Goal: Task Accomplishment & Management: Manage account settings

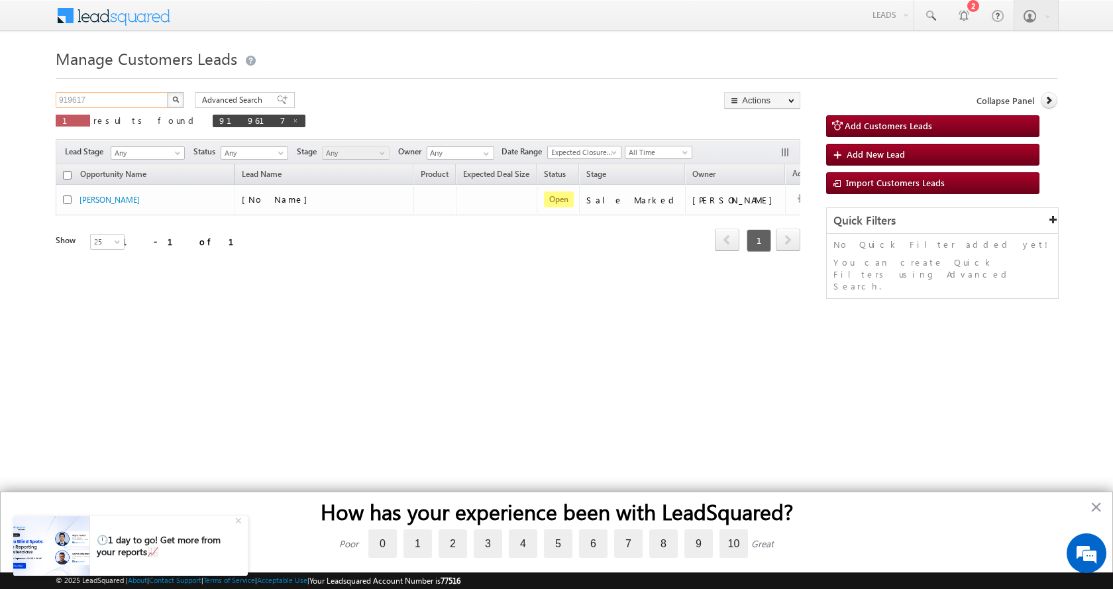
click at [73, 97] on input "919617" at bounding box center [112, 100] width 113 height 16
paste input "04559"
type input "904559"
click at [167, 92] on button "button" at bounding box center [175, 100] width 17 height 16
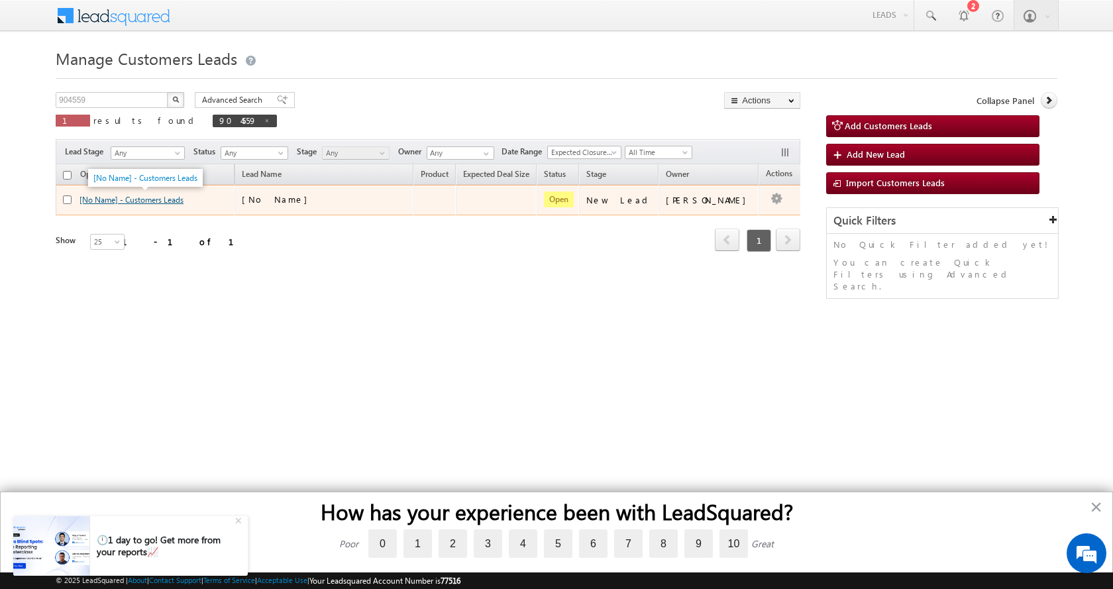
click at [152, 199] on link "[No Name] - Customers Leads" at bounding box center [132, 200] width 104 height 10
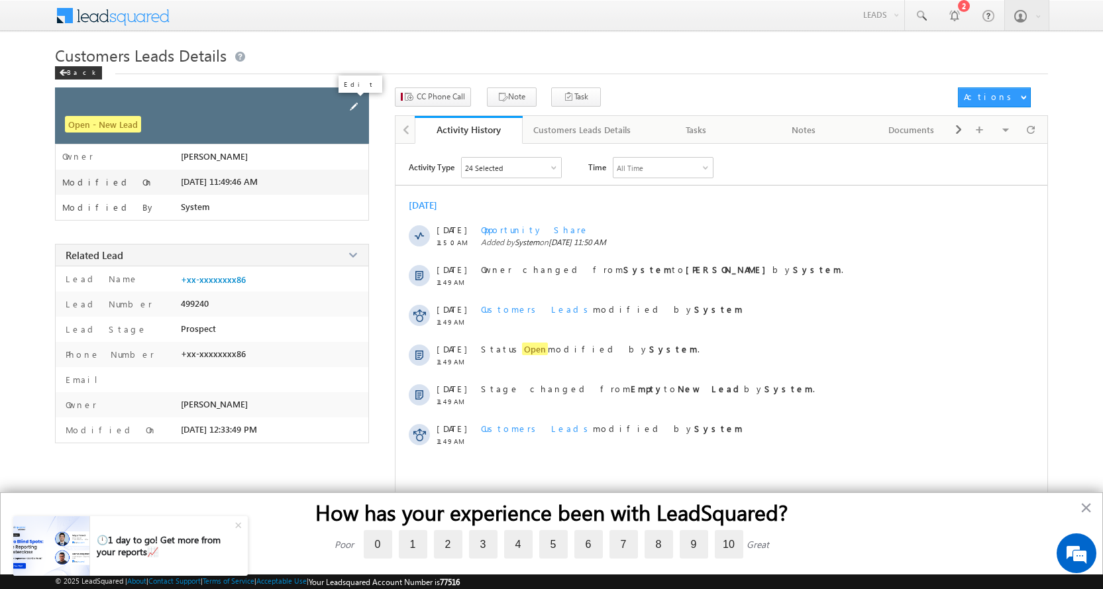
click at [353, 106] on span at bounding box center [354, 106] width 15 height 15
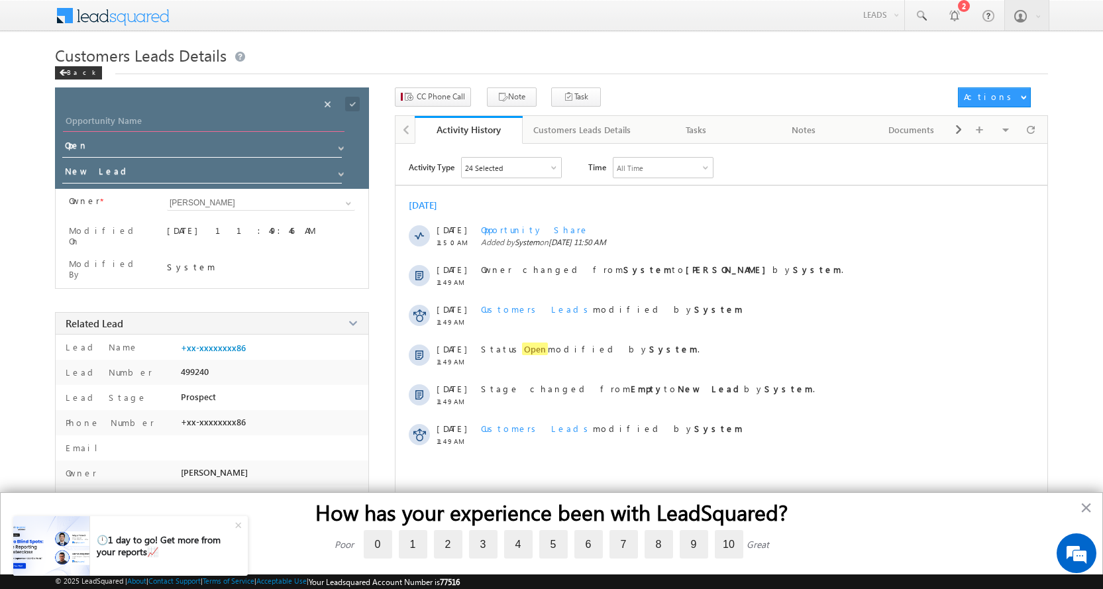
click at [161, 123] on input "Opportunity Name" at bounding box center [204, 122] width 282 height 19
paste input "[PERSON_NAME]"
type input "NAVISH KHAN"
click at [337, 169] on span at bounding box center [341, 174] width 11 height 11
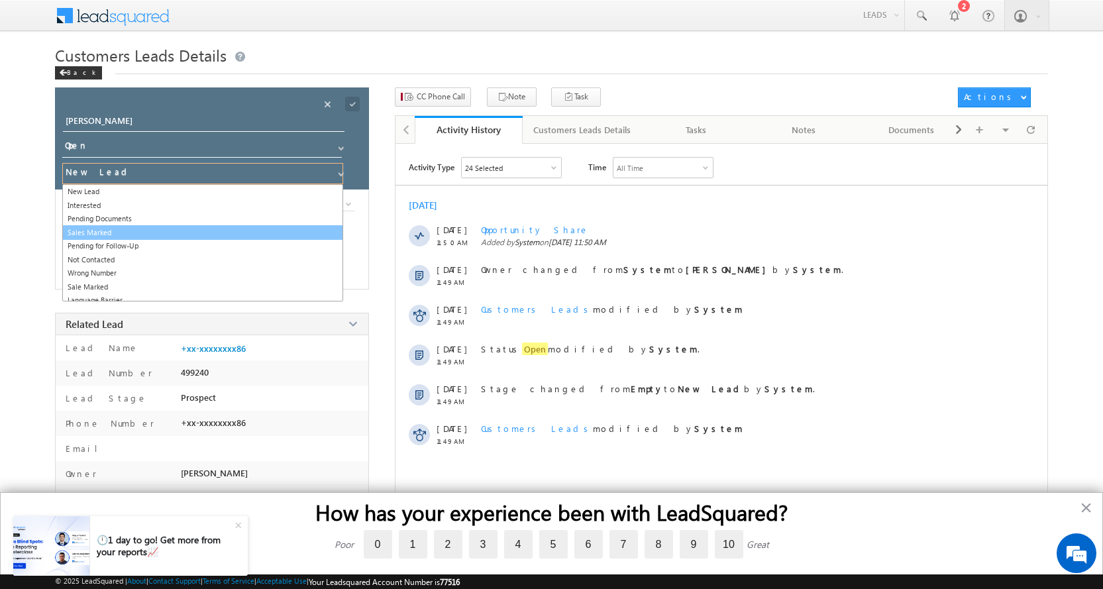
click at [101, 231] on link "Sales Marked" at bounding box center [202, 232] width 281 height 15
type input "Sales Marked"
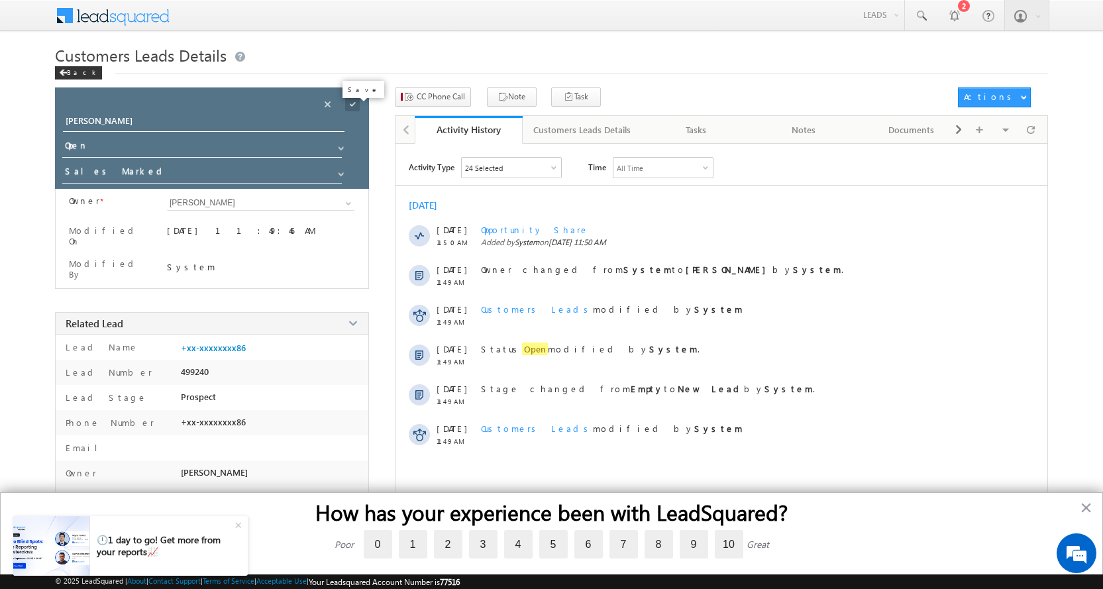
click at [353, 101] on span at bounding box center [352, 104] width 15 height 15
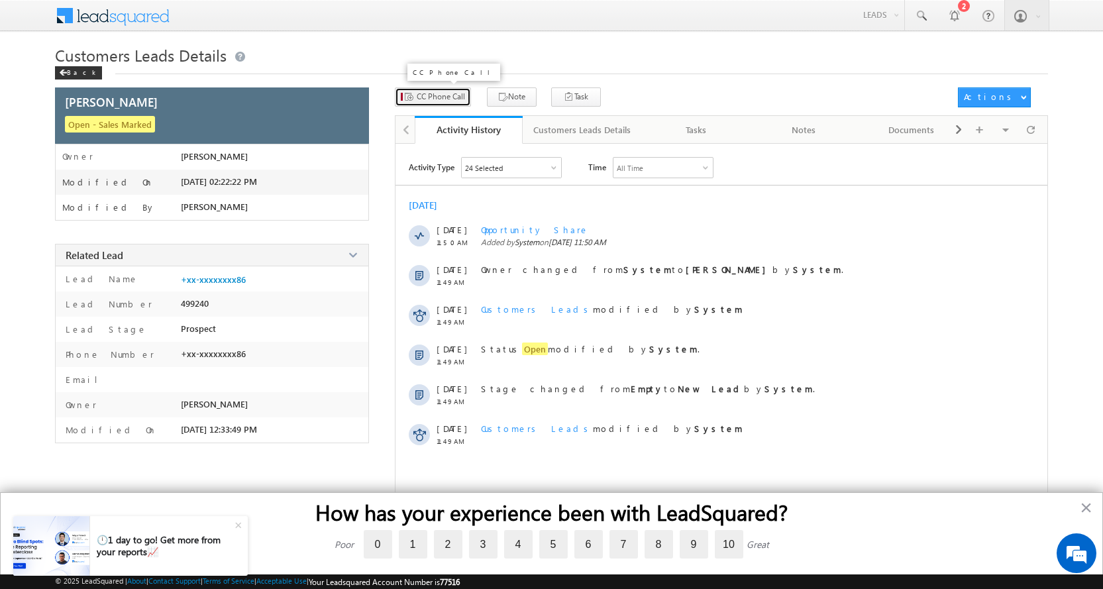
click at [440, 95] on span "CC Phone Call" at bounding box center [441, 97] width 48 height 12
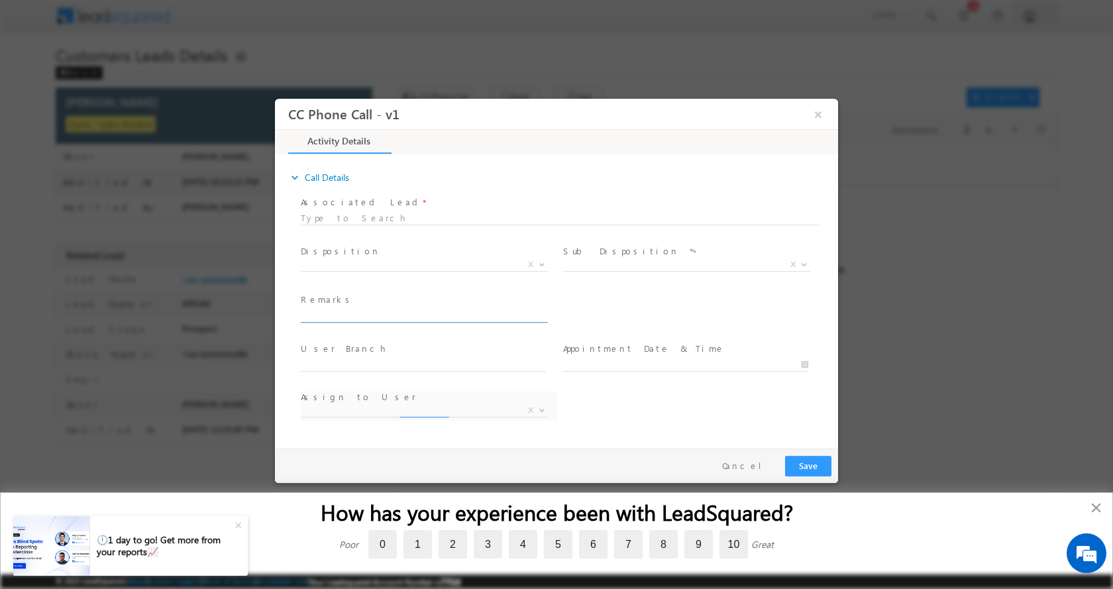
click at [339, 315] on input "text" at bounding box center [423, 315] width 245 height 13
select select "akash.chaudhary@sgrlimited.in"
paste input "NAVISH KHAN-9213863486-HOME CONSTRUCTION-LOAN-8 L-REG-AGE-35-JOB-IN COME-25 K-E…"
type input "NAVISH KHAN-9213863486-HOME CONSTRUCTION-LOAN-8 L-REG-AGE-35-JOB-IN COME-25 K-E…"
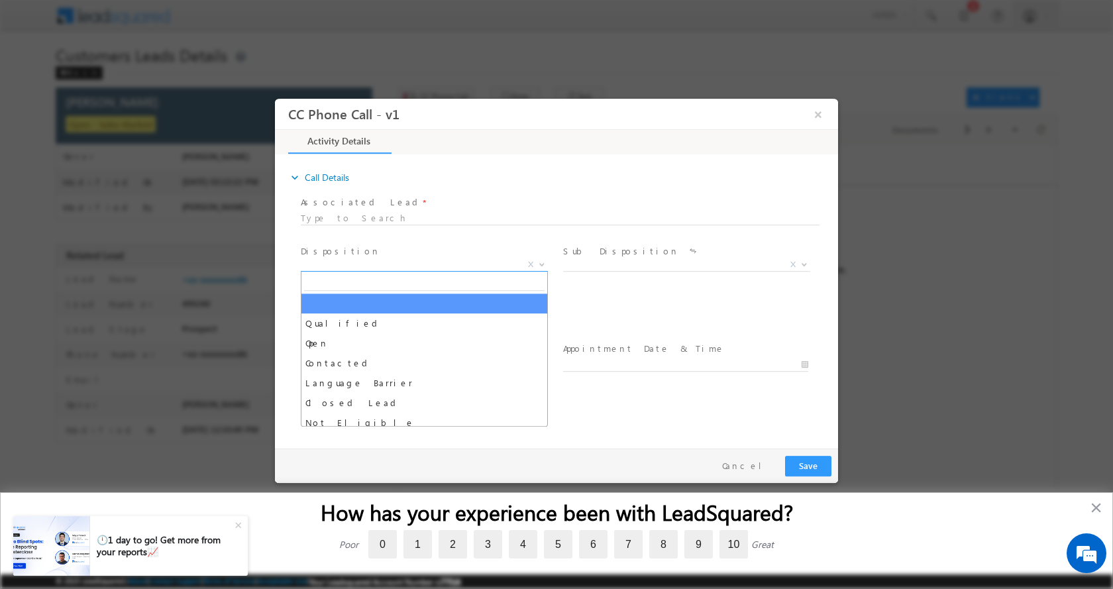
click at [542, 264] on b at bounding box center [542, 263] width 8 height 5
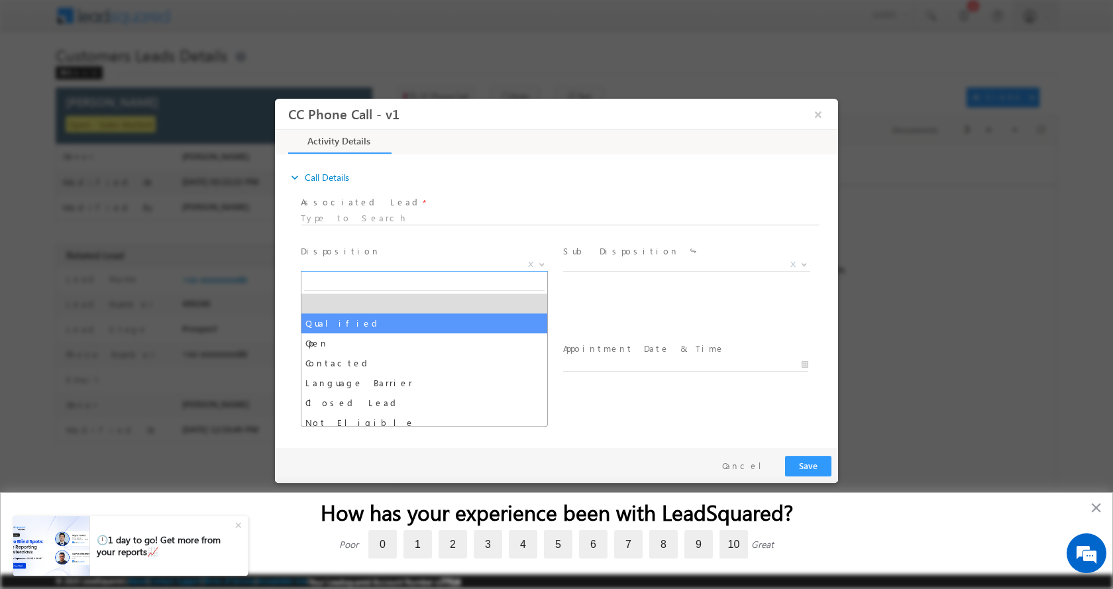
select select "Qualified"
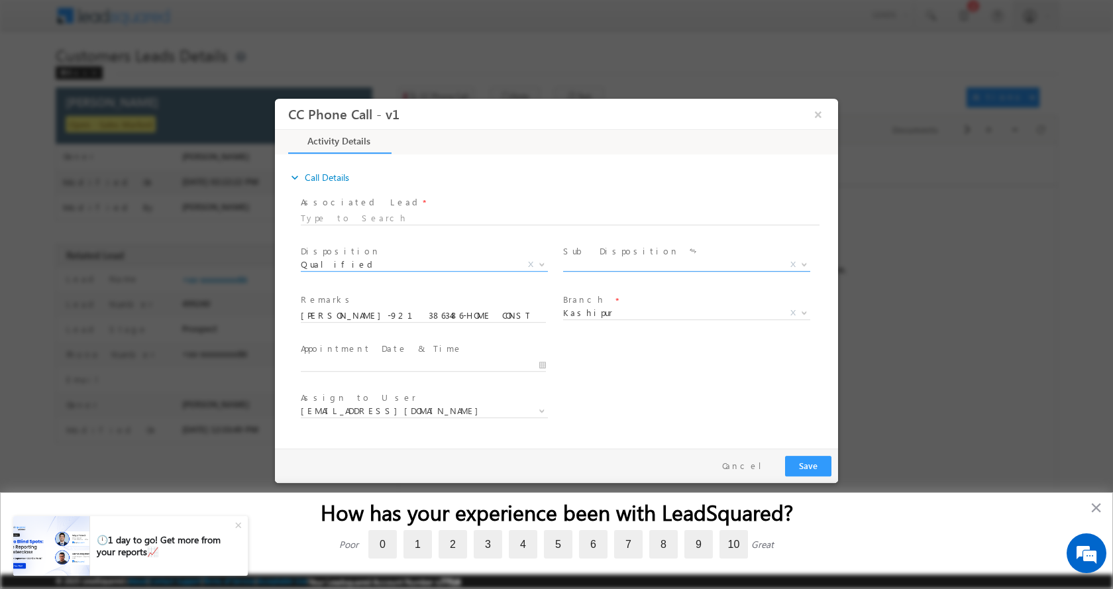
click at [801, 262] on b at bounding box center [805, 263] width 8 height 5
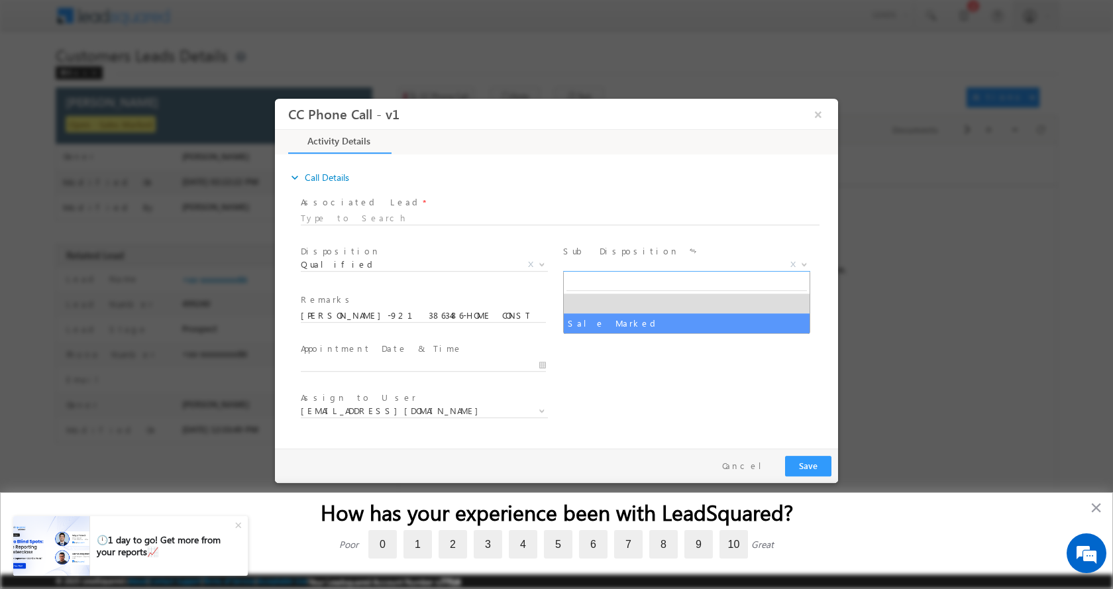
select select "Sale Marked"
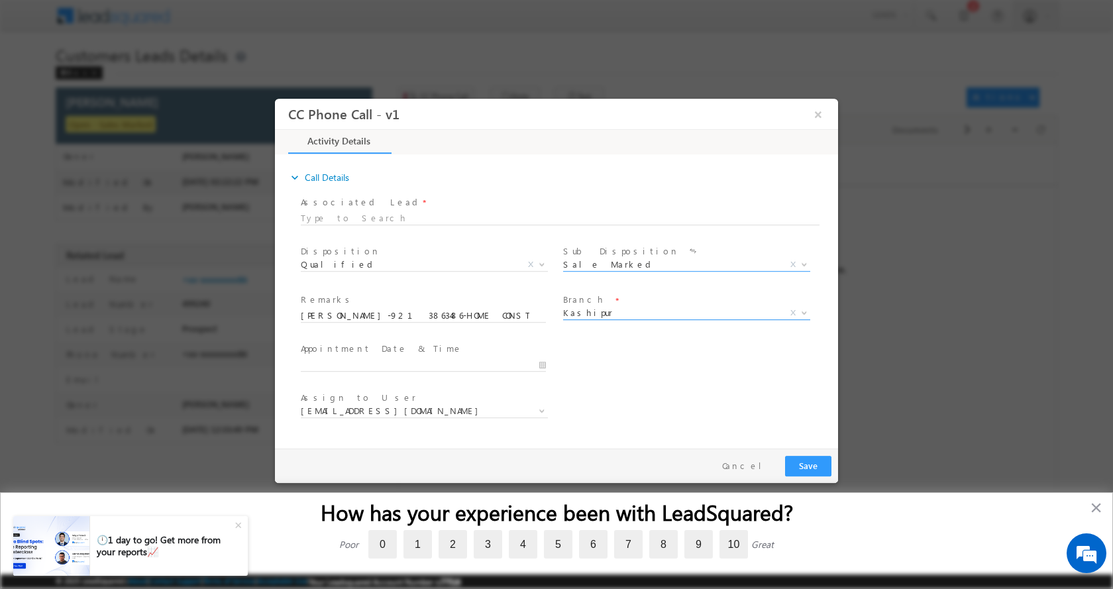
click at [799, 312] on span at bounding box center [803, 312] width 13 height 17
type input "G"
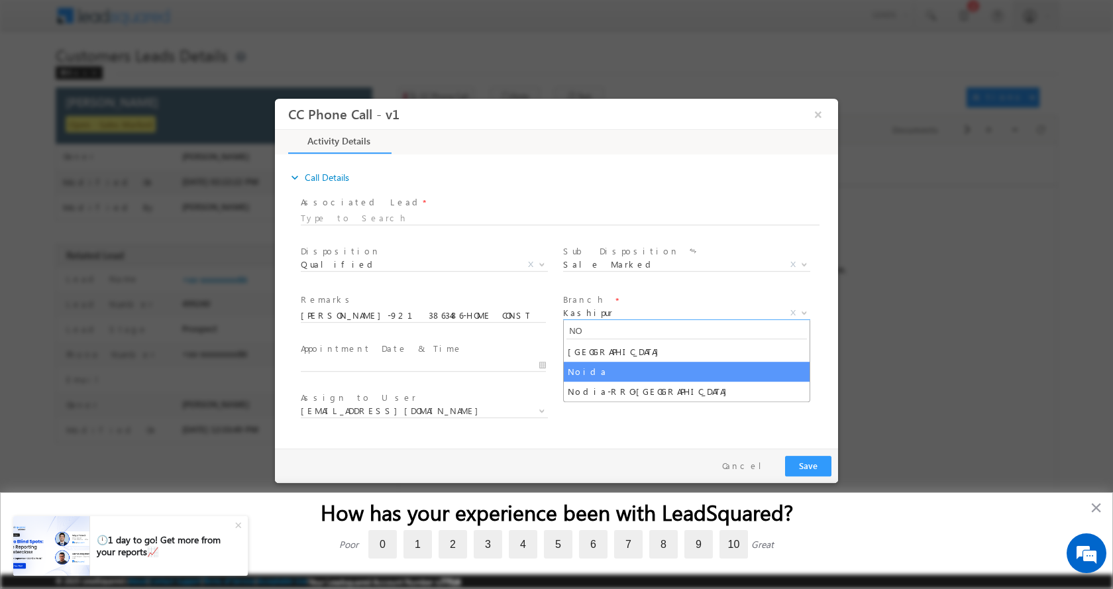
type input "NO"
select select "Noida"
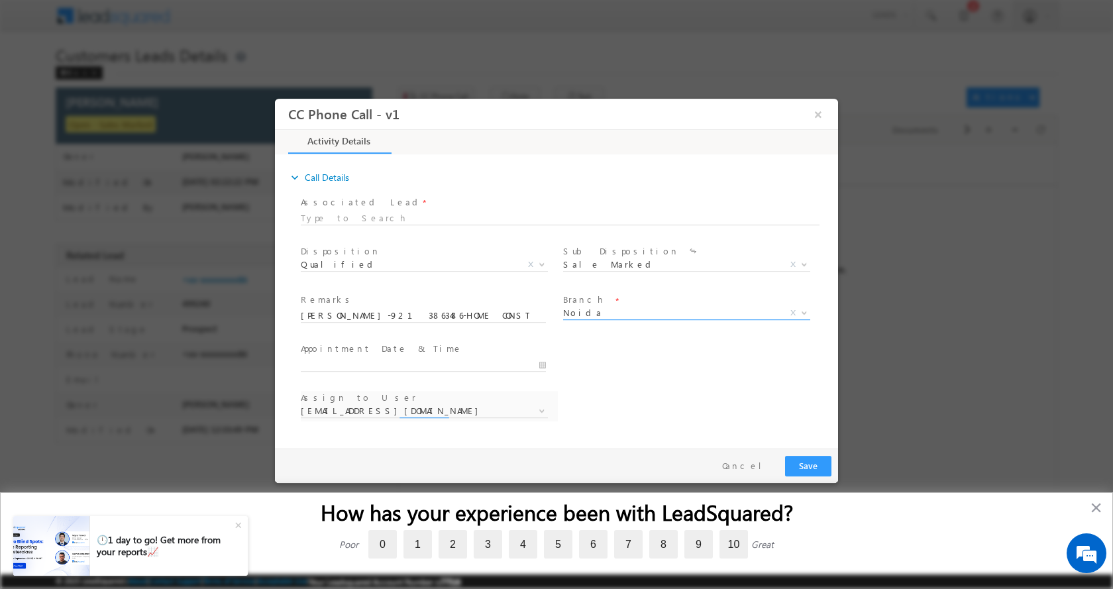
select select "ajai.kumar@sgrlimited.in"
click at [542, 365] on input "09/29/2025 2:18 PM" at bounding box center [423, 364] width 245 height 13
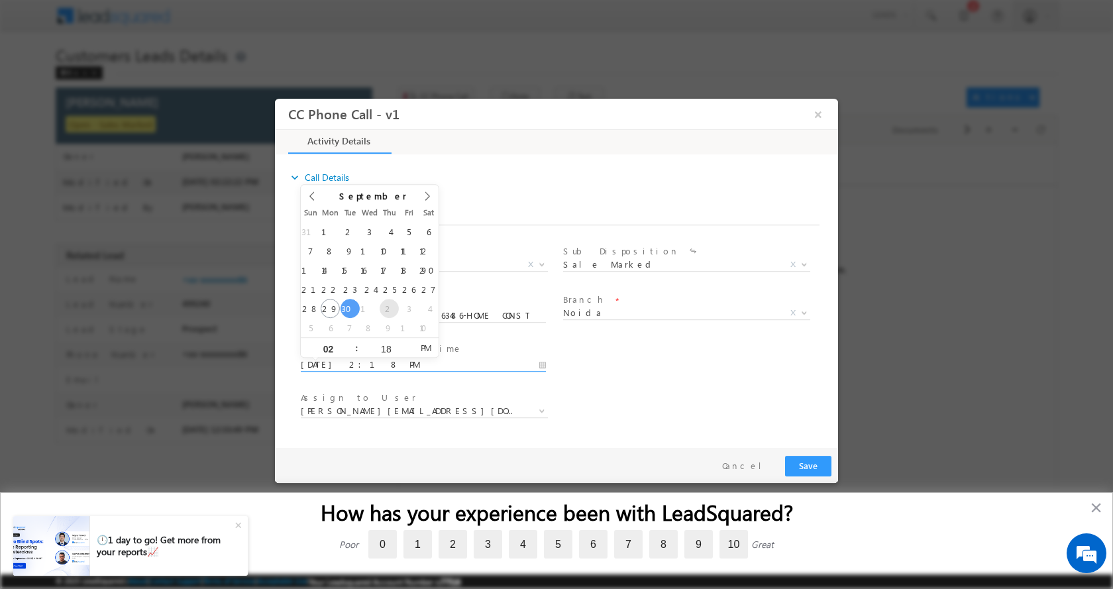
type input "10/02/2025 2:18 PM"
click at [805, 465] on button "Save" at bounding box center [808, 465] width 46 height 21
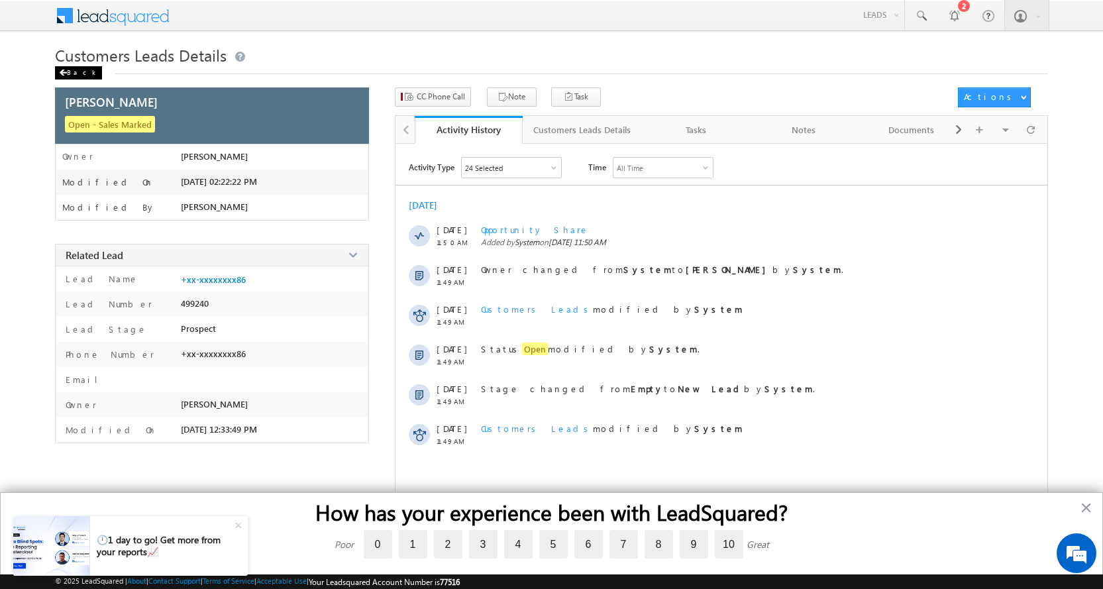
click at [74, 73] on div "Back" at bounding box center [78, 72] width 47 height 13
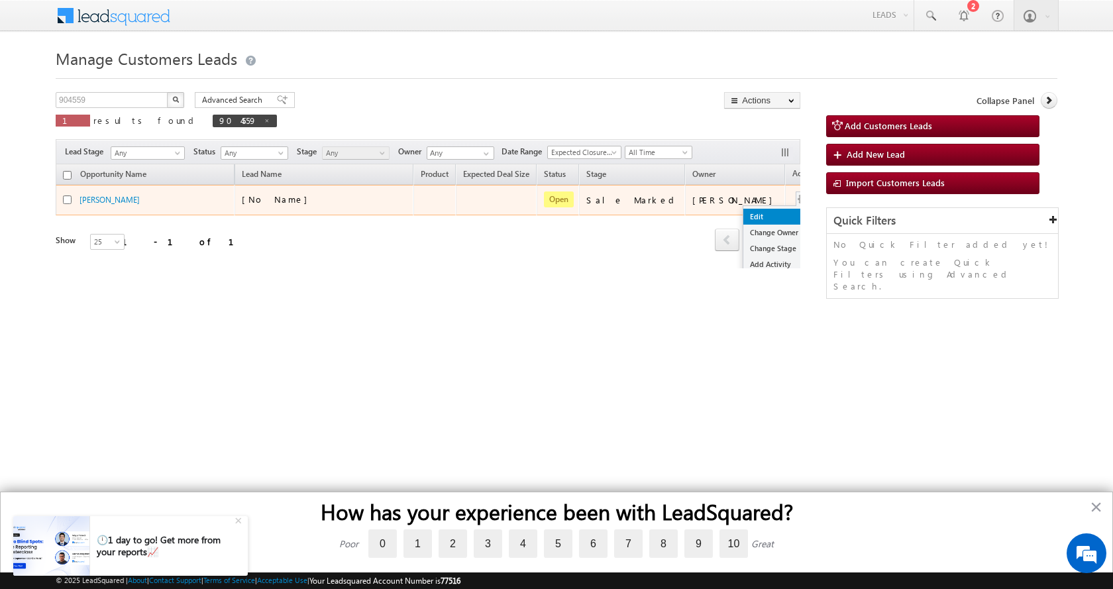
click at [744, 216] on link "Edit" at bounding box center [777, 217] width 66 height 16
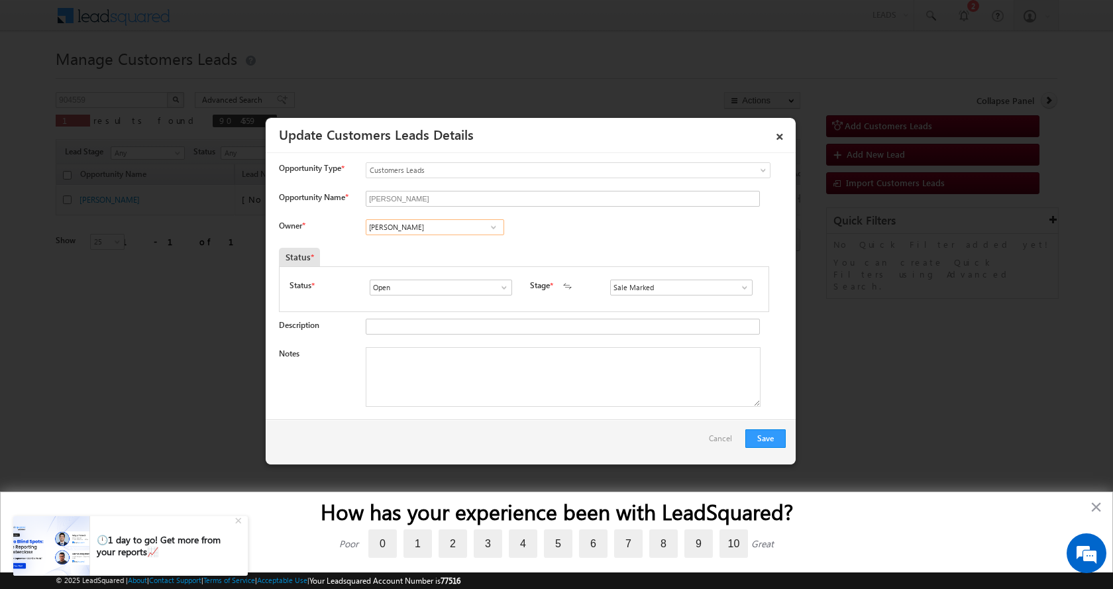
click at [425, 231] on input "Ajai Kumar" at bounding box center [435, 227] width 138 height 16
paste input "Satya Prakash Tiwari"
click at [449, 249] on span "[EMAIL_ADDRESS][DOMAIN_NAME]" at bounding box center [430, 253] width 119 height 10
type input "Satya Prakash Tiwari"
click at [442, 384] on textarea "Notes" at bounding box center [563, 377] width 395 height 60
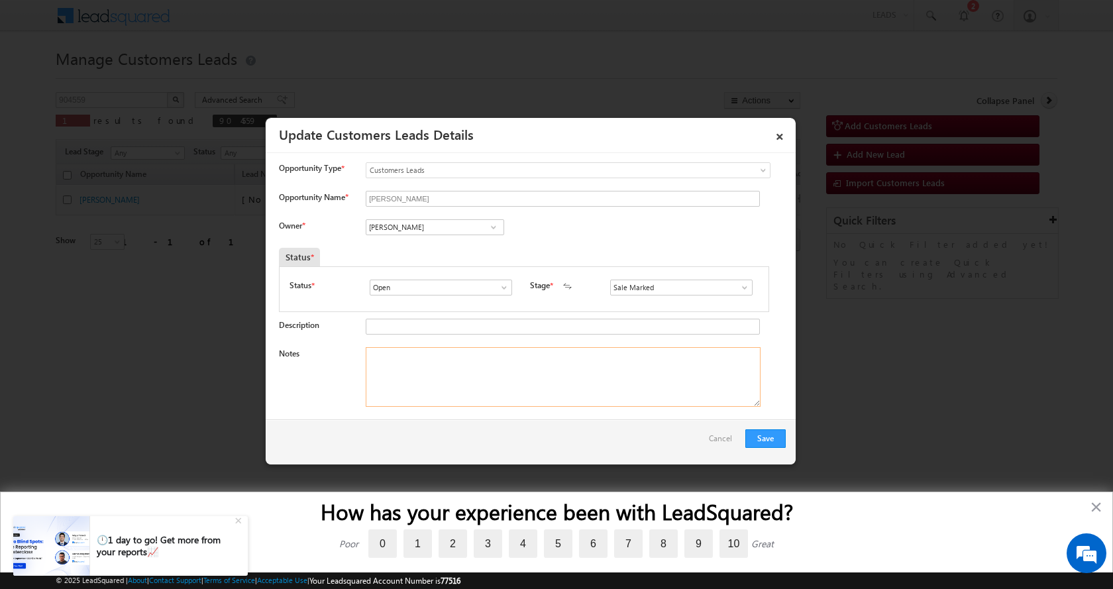
paste textarea "NAVISH KHAN-9213863486-HOME CONSTRUCTION-LOAN-8 L-REG-AGE-35-JOB-INCOME-25 K-EM…"
type textarea "NAVISH KHAN-9213863486-HOME CONSTRUCTION-LOAN-8 L-REG-AGE-35-JOB-INCOME-25 K-EM…"
click at [756, 435] on button "Save" at bounding box center [766, 438] width 40 height 19
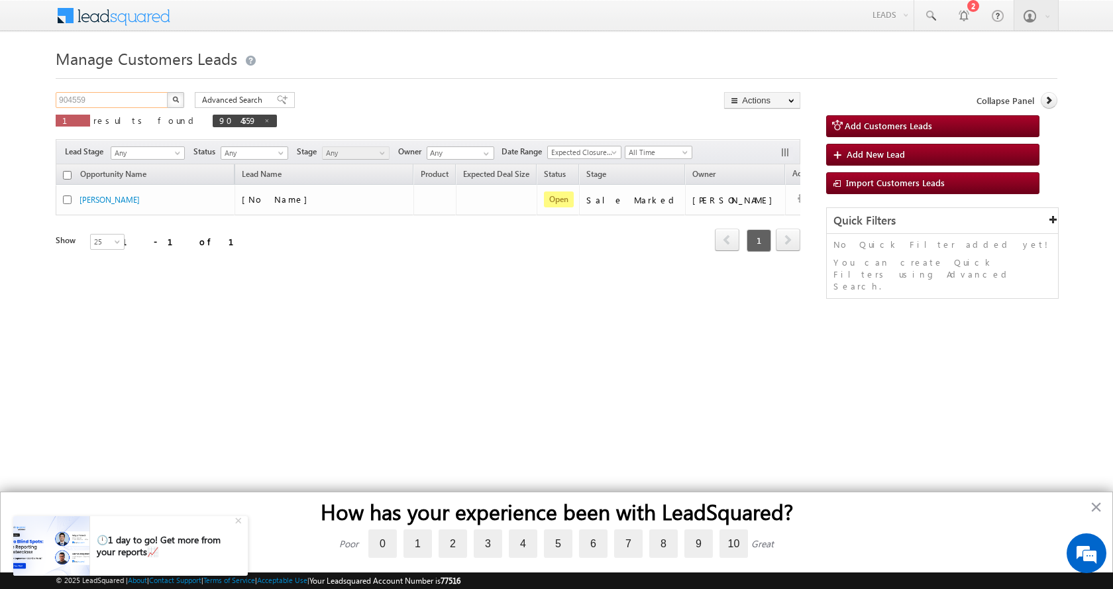
click at [72, 98] on input "904559" at bounding box center [112, 100] width 113 height 16
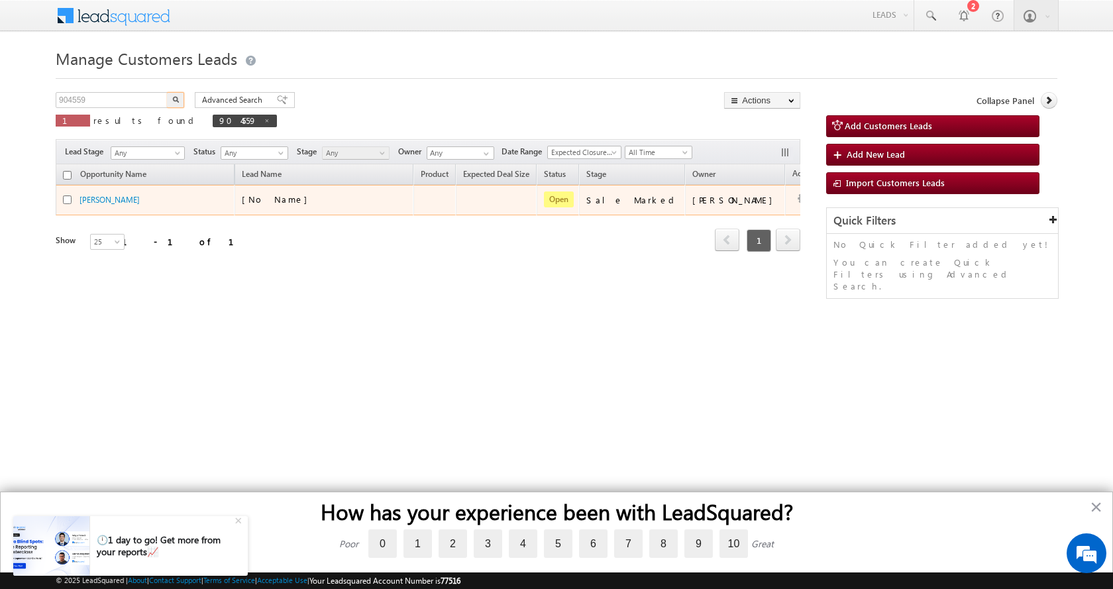
click at [167, 92] on button "button" at bounding box center [175, 100] width 17 height 16
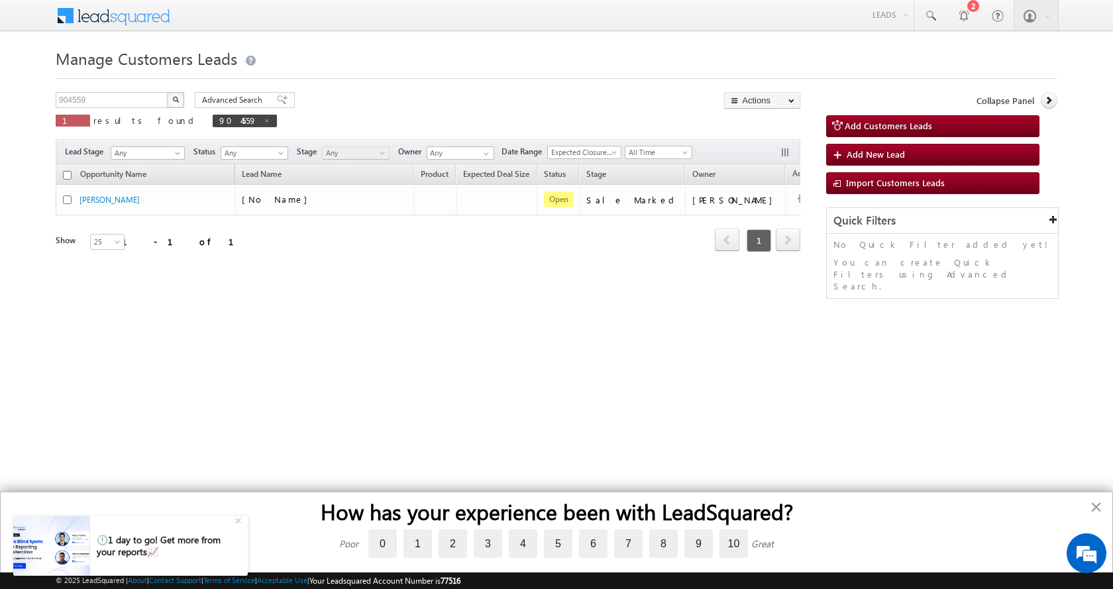
click at [175, 97] on img "button" at bounding box center [175, 99] width 7 height 7
drag, startPoint x: 102, startPoint y: 95, endPoint x: 28, endPoint y: 116, distance: 77.0
click at [28, 116] on body "Menu Aman Yadav sitar a11@k serve .co.i" at bounding box center [556, 188] width 1113 height 376
click at [167, 92] on button "button" at bounding box center [175, 100] width 17 height 16
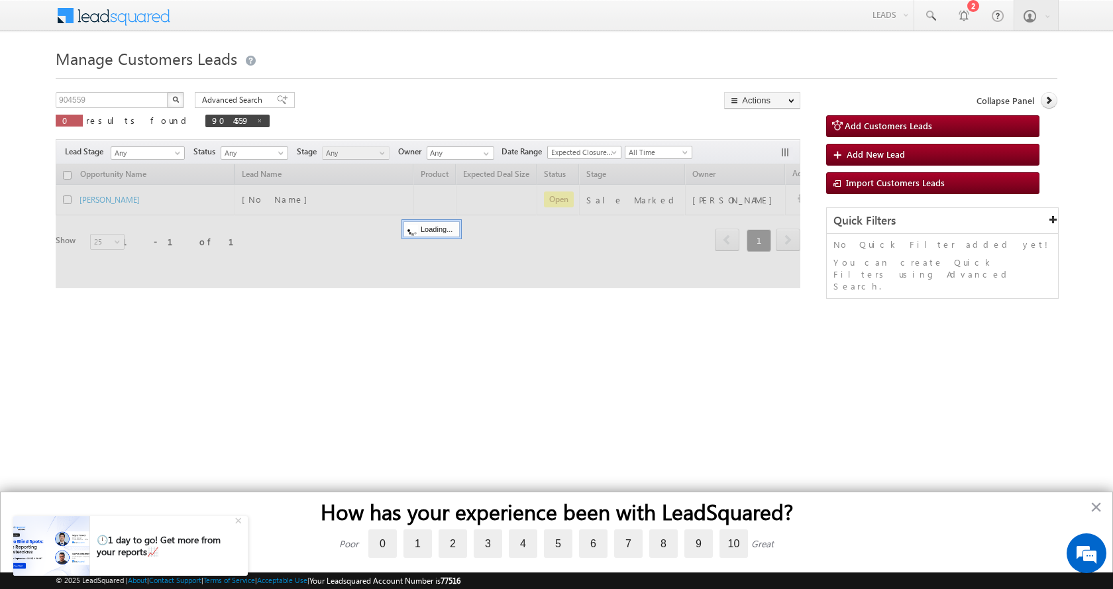
click at [167, 92] on button "button" at bounding box center [175, 100] width 17 height 16
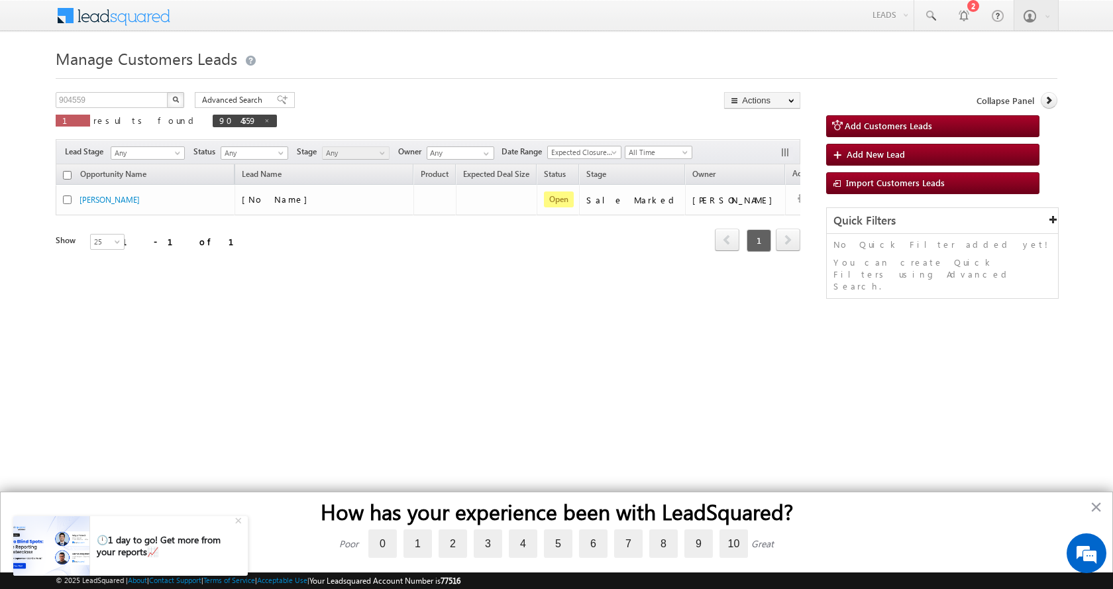
click at [167, 92] on button "button" at bounding box center [175, 100] width 17 height 16
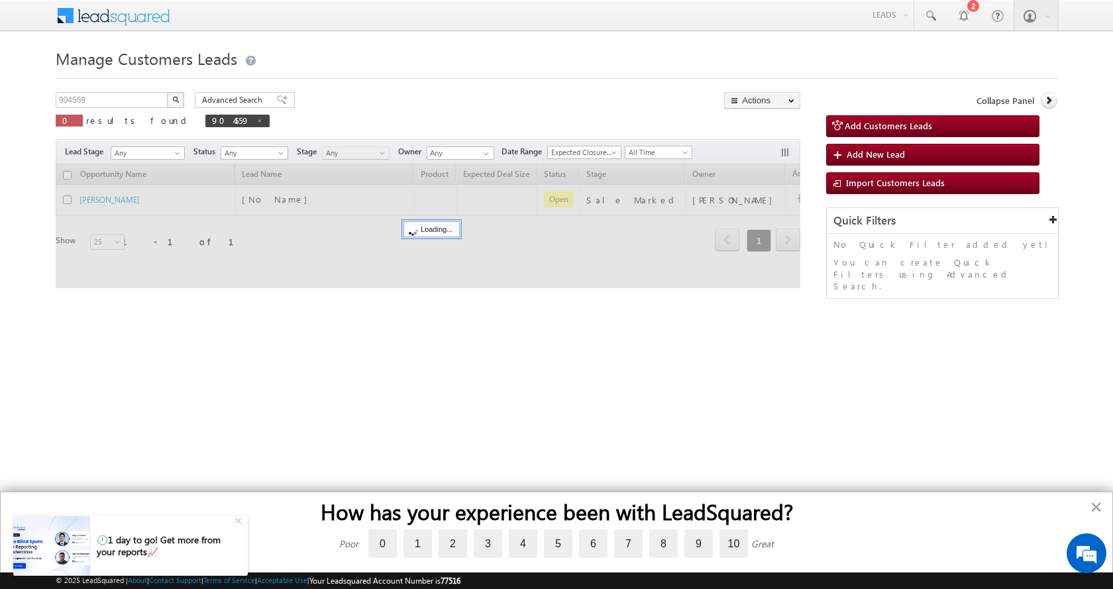
click at [167, 92] on button "button" at bounding box center [175, 100] width 17 height 16
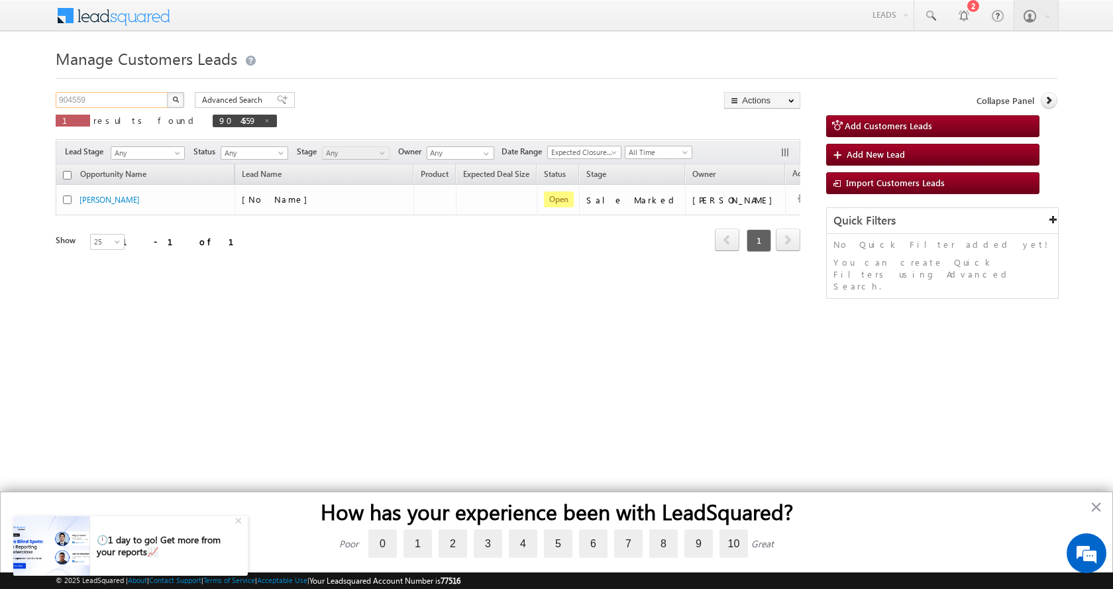
click at [76, 101] on input "904559" at bounding box center [112, 100] width 113 height 16
paste input "1708"
type input "917089"
click at [167, 92] on button "button" at bounding box center [175, 100] width 17 height 16
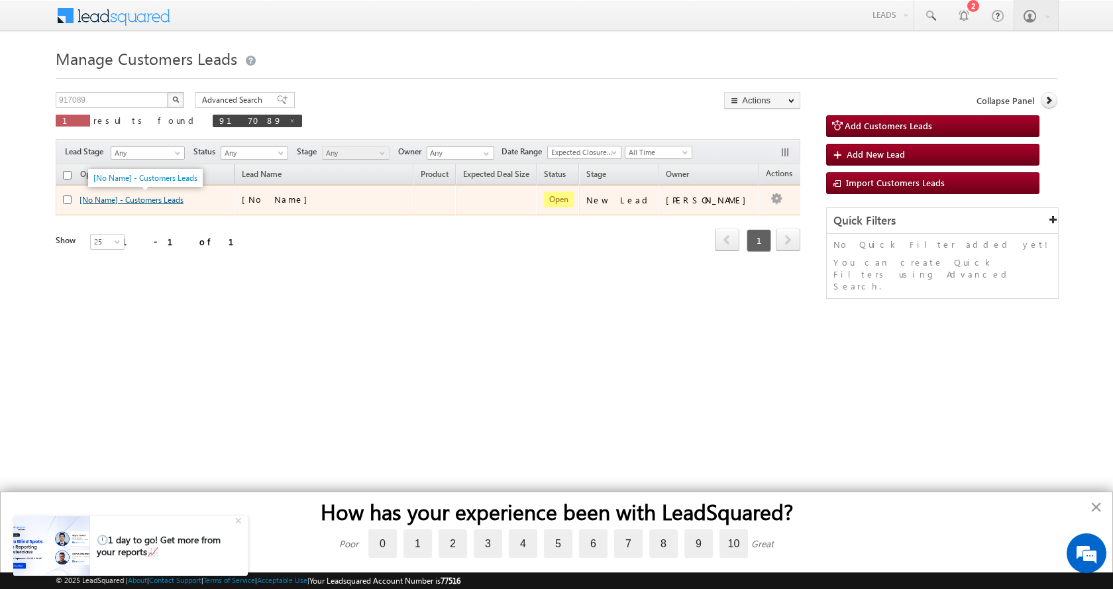
click at [140, 199] on link "[No Name] - Customers Leads" at bounding box center [132, 200] width 104 height 10
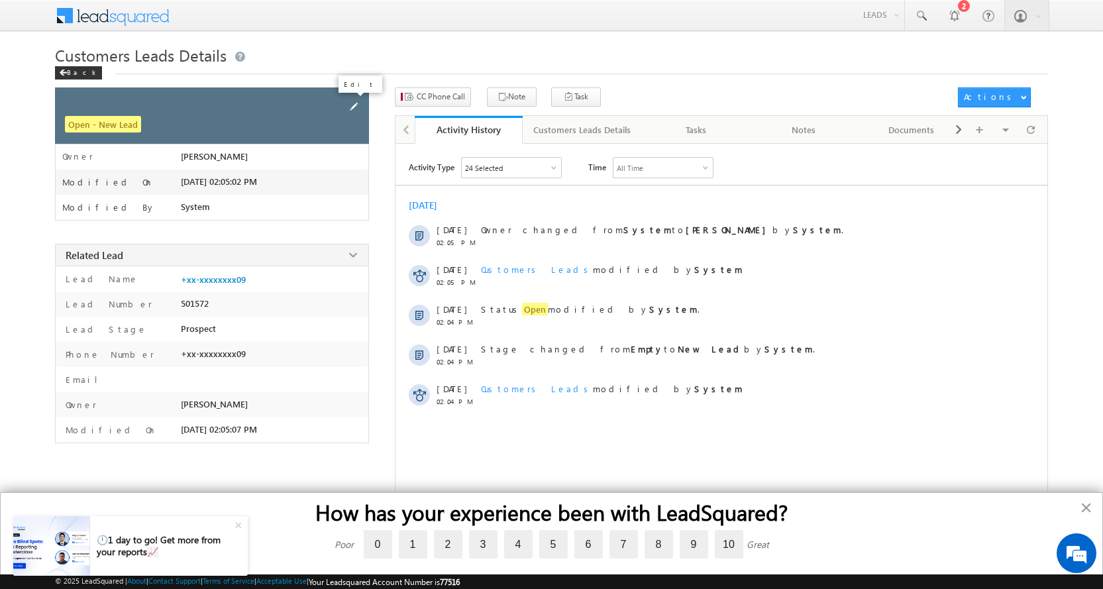
click at [349, 108] on span at bounding box center [354, 106] width 15 height 15
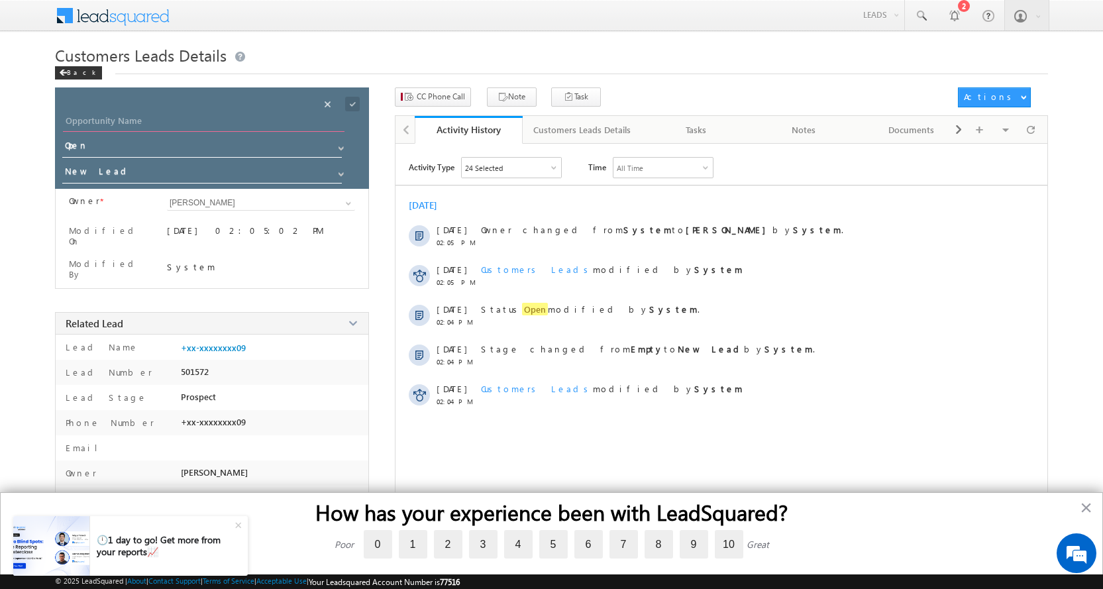
click at [99, 121] on input "Opportunity Name" at bounding box center [204, 122] width 282 height 19
paste input "BENAKE MANDA VASANT"
type input "BENAKE MANDA VASANT"
click at [338, 175] on span at bounding box center [341, 174] width 11 height 11
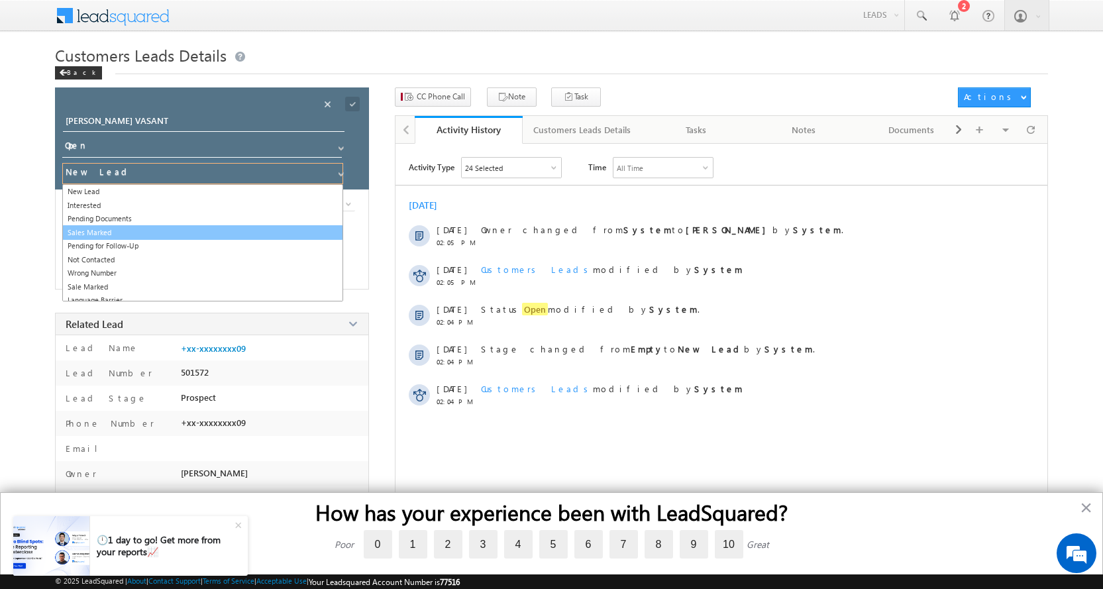
click at [123, 232] on link "Sales Marked" at bounding box center [202, 232] width 281 height 15
type input "Sales Marked"
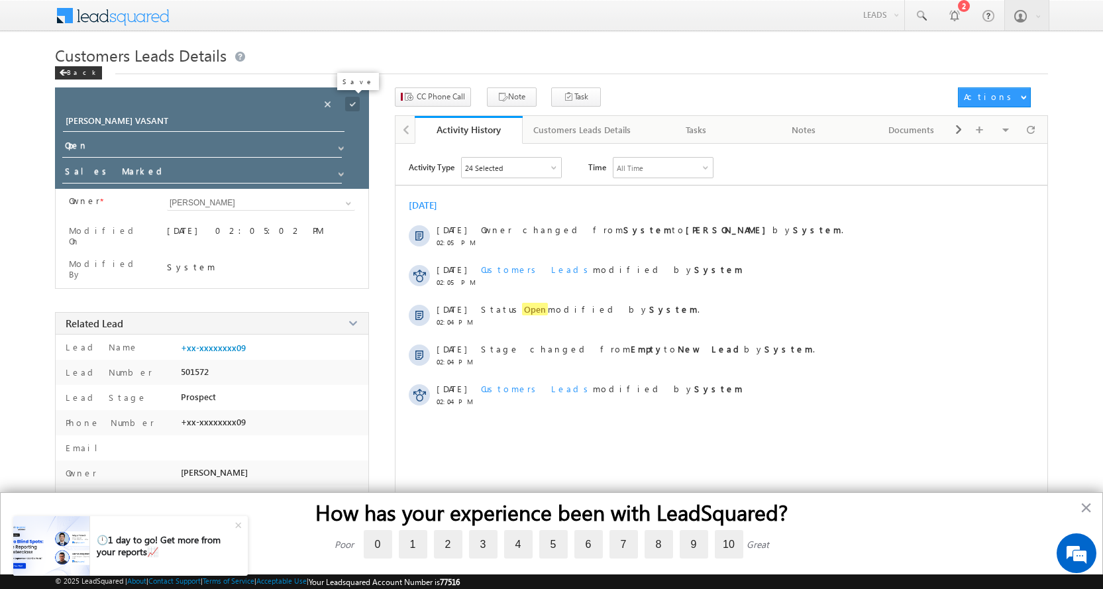
click at [349, 101] on span at bounding box center [352, 104] width 15 height 15
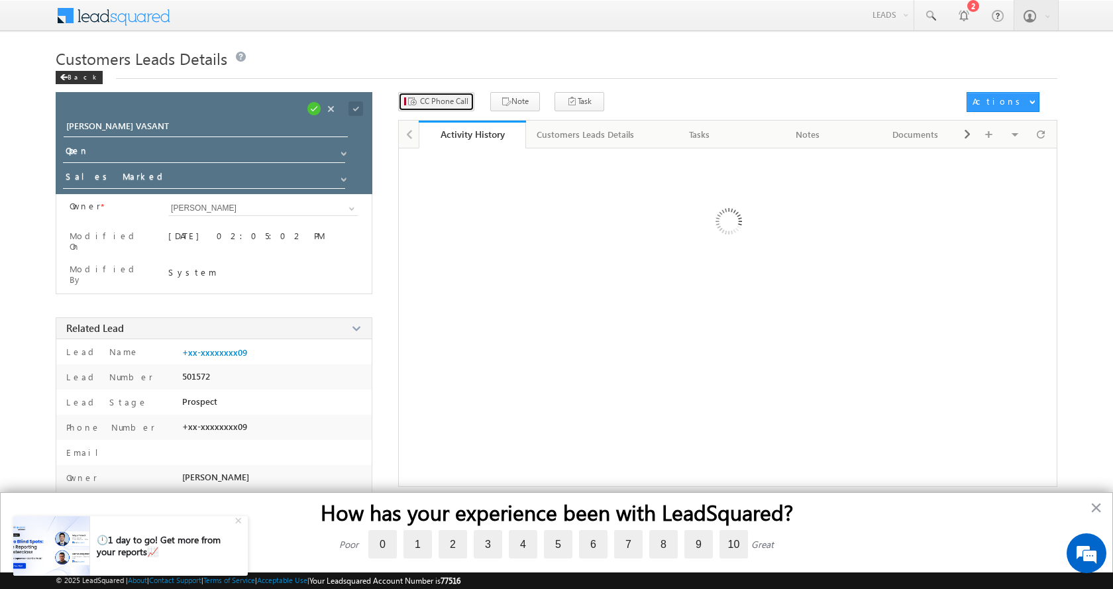
click at [442, 105] on span "CC Phone Call" at bounding box center [444, 101] width 48 height 12
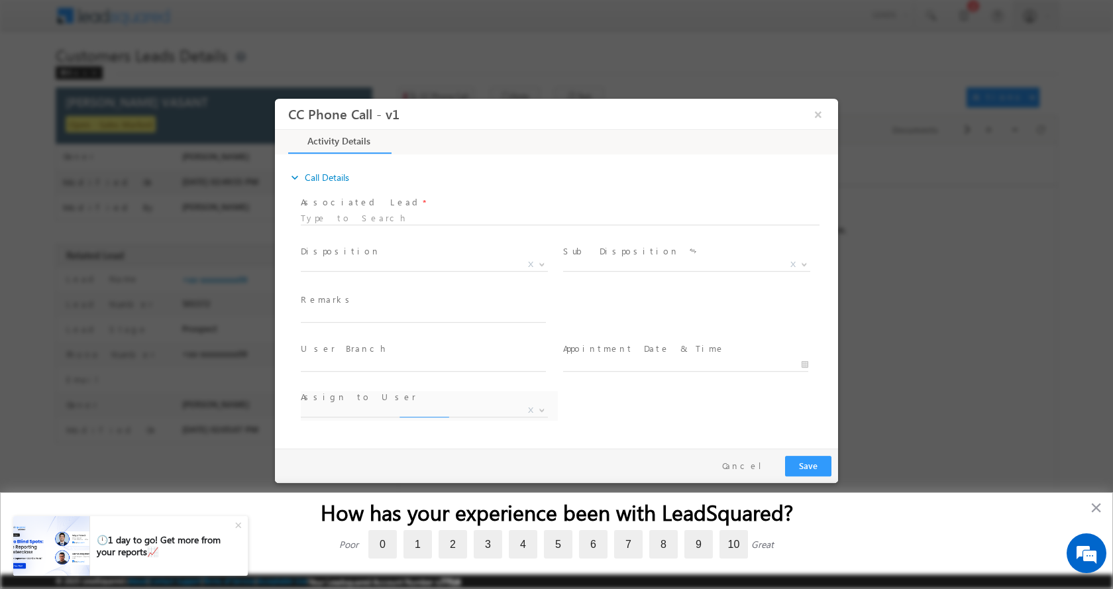
select select "bhushan.gavhane@sgrlimited.in"
click at [367, 310] on input "text" at bounding box center [423, 315] width 245 height 13
type input "BENAKE MANDA VASANT-9922944709-HOME CONSTRUCTION-LOAN -10 L-PV-20 L- REG-AGE-45…"
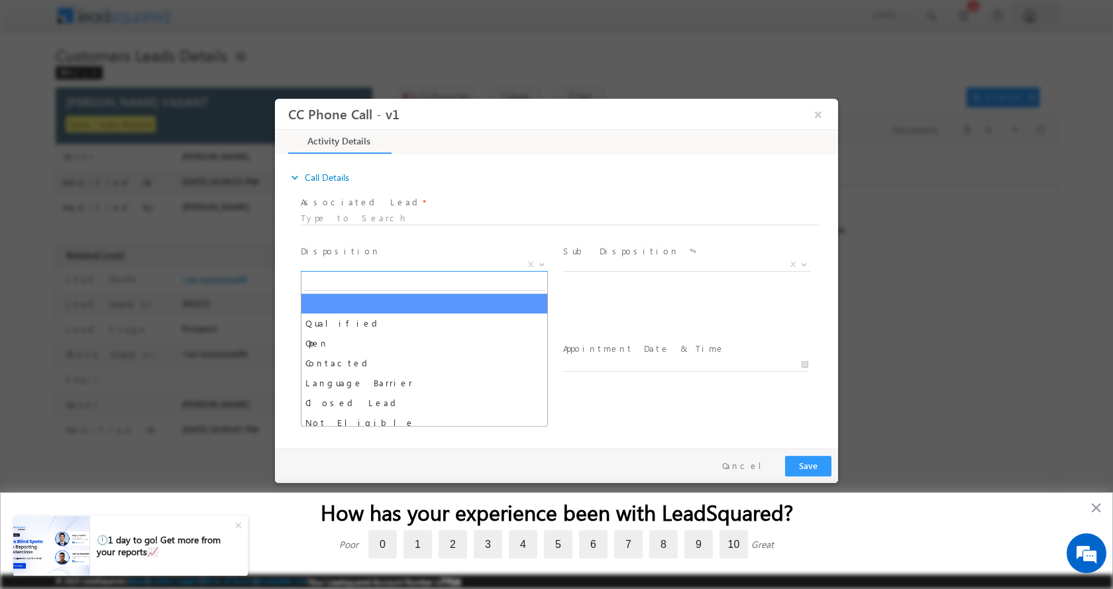
click at [545, 262] on b at bounding box center [542, 263] width 8 height 5
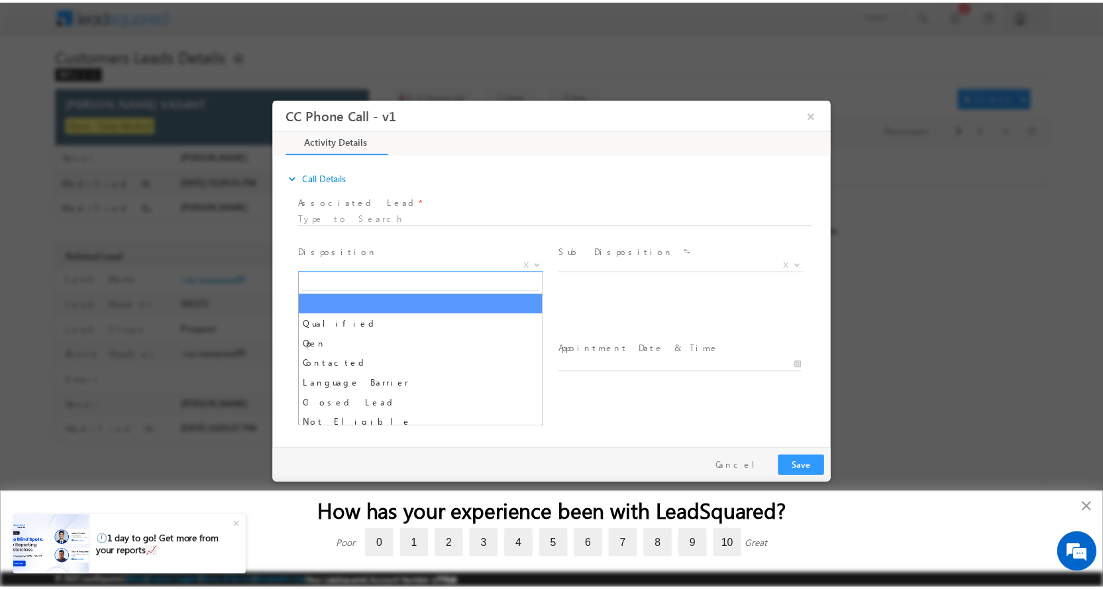
scroll to position [0, 0]
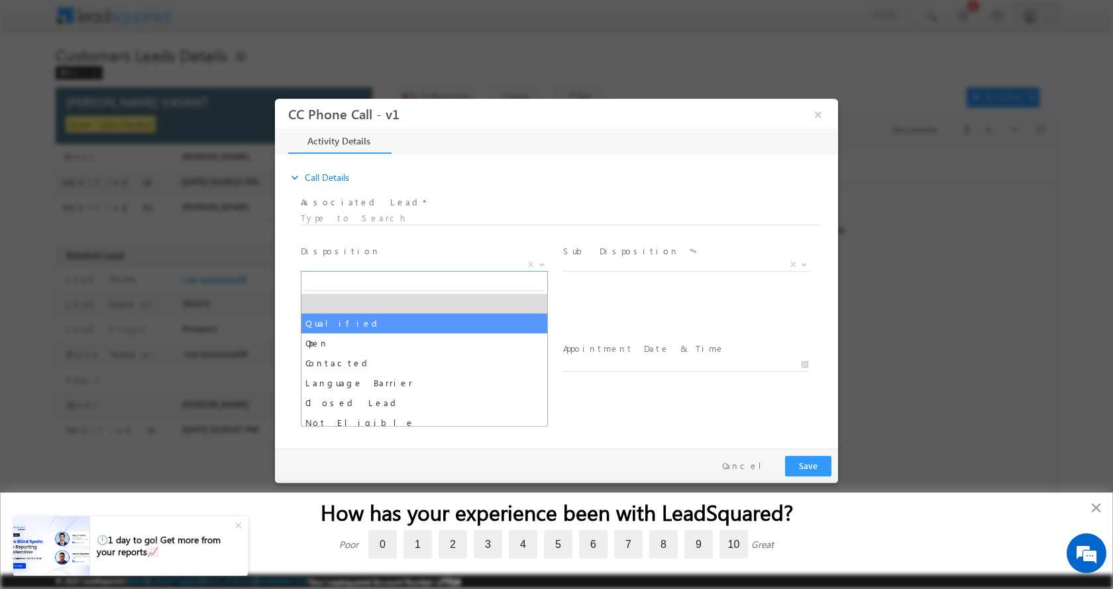
select select "Qualified"
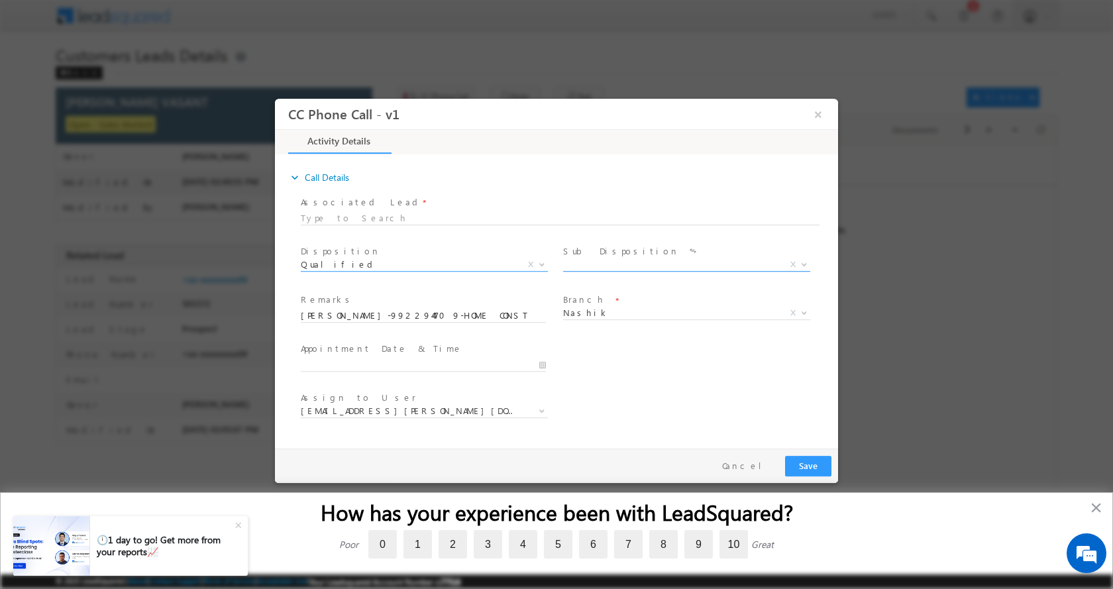
click at [805, 264] on b at bounding box center [805, 263] width 8 height 5
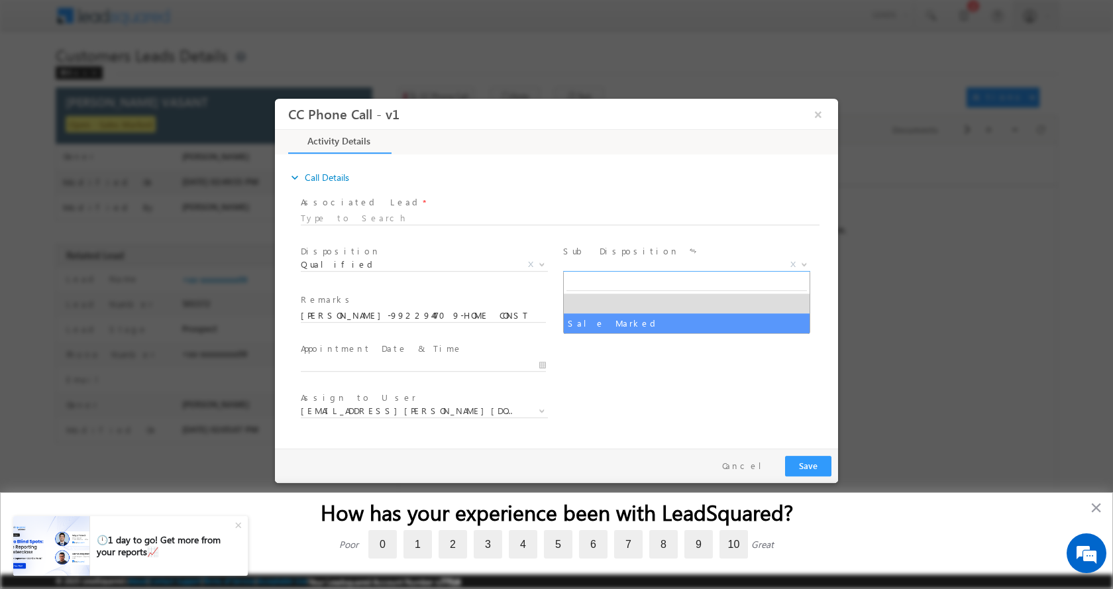
select select "Sale Marked"
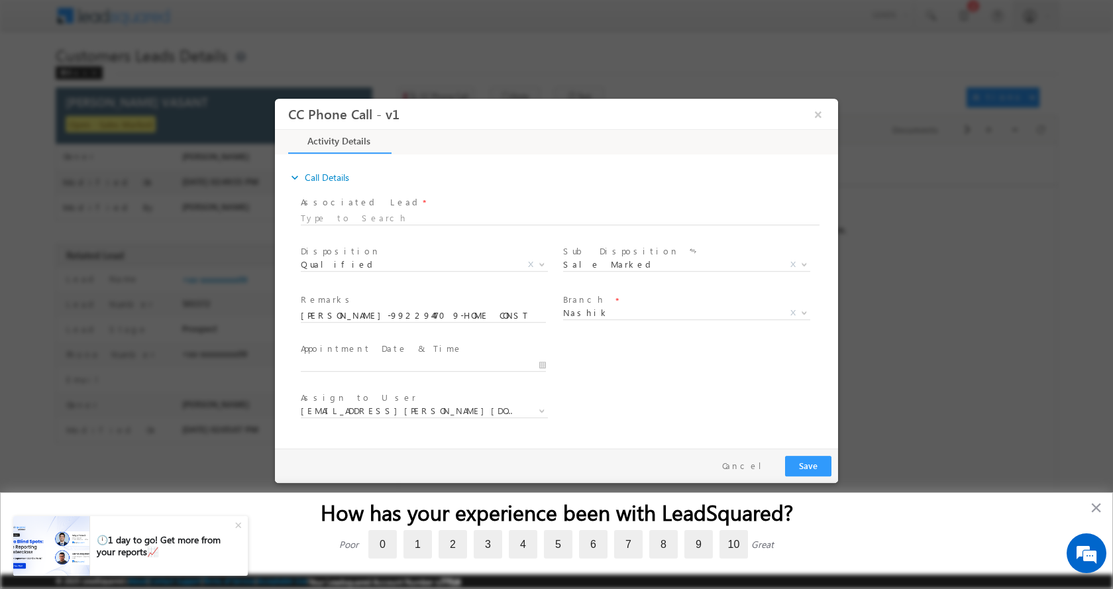
click at [547, 365] on div at bounding box center [429, 364] width 257 height 16
click at [543, 363] on input "09/29/2025 2:45 PM" at bounding box center [423, 364] width 245 height 13
type input "09/30/2025 2:45 PM"
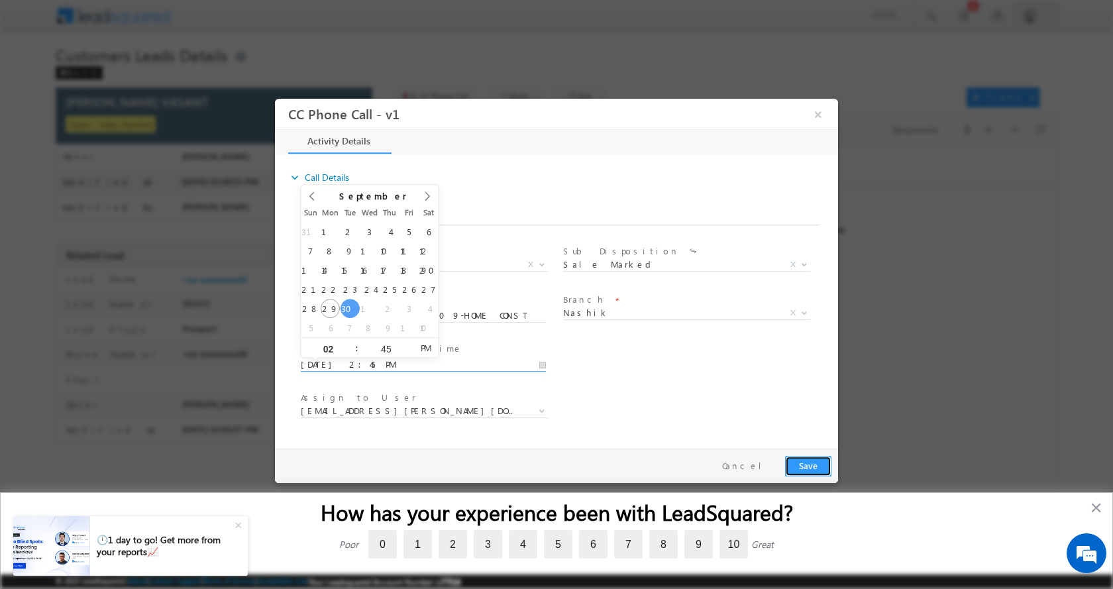
click at [801, 460] on button "Save" at bounding box center [808, 465] width 46 height 21
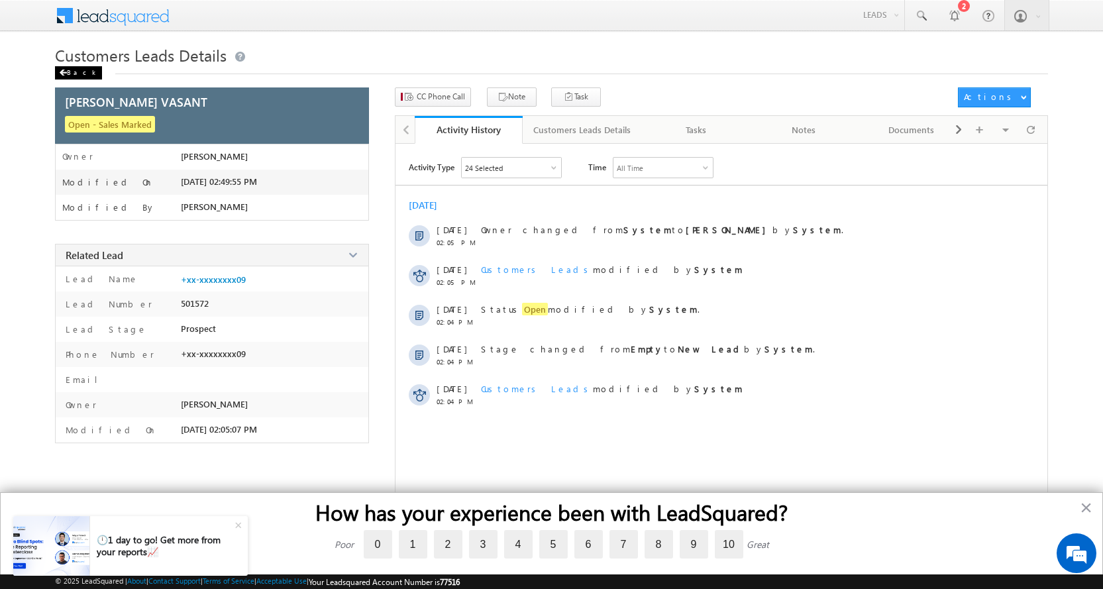
click at [66, 73] on span at bounding box center [63, 73] width 8 height 7
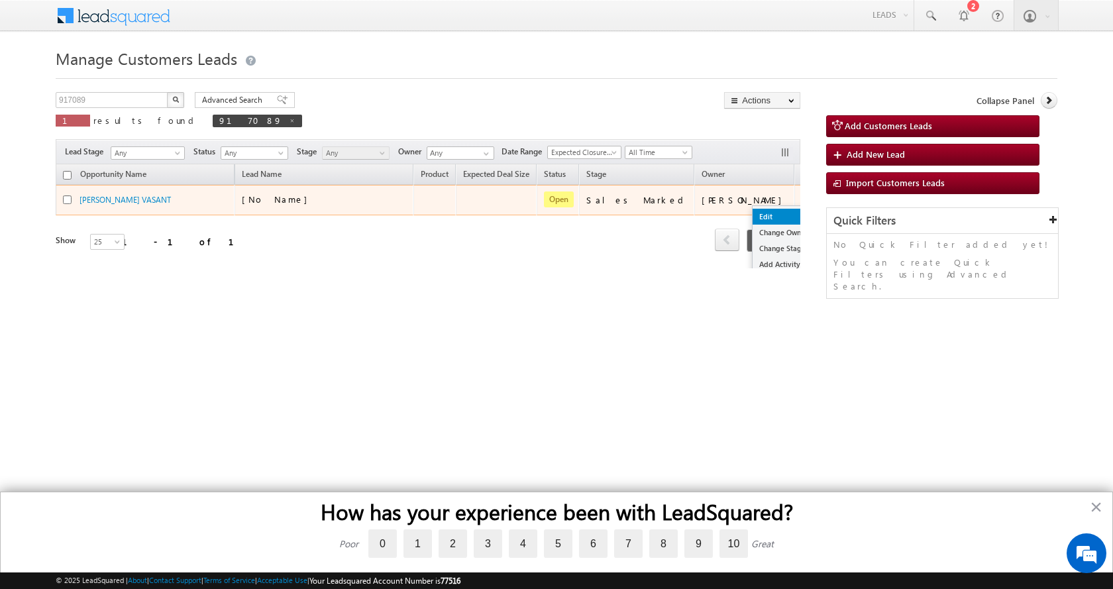
click at [753, 213] on link "Edit" at bounding box center [786, 217] width 66 height 16
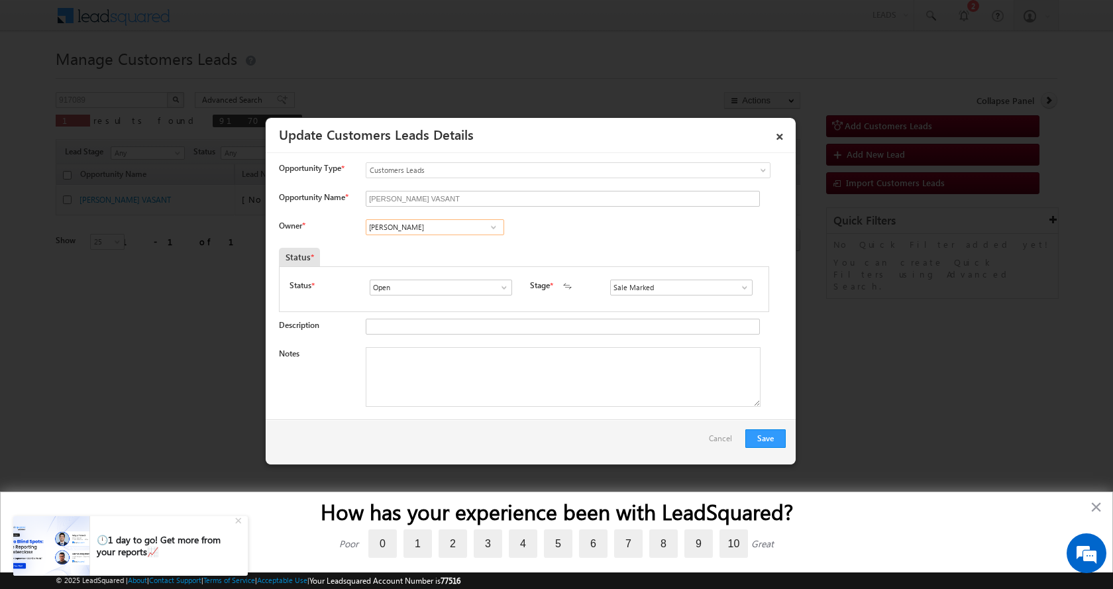
click at [408, 223] on input "[PERSON_NAME]" at bounding box center [435, 227] width 138 height 16
paste input "[PERSON_NAME]"
click at [425, 247] on link "Bhushan [PERSON_NAME] [EMAIL_ADDRESS][DOMAIN_NAME]" at bounding box center [435, 247] width 138 height 25
type input "Bhushan [PERSON_NAME]"
click at [417, 395] on textarea "Notes" at bounding box center [563, 377] width 395 height 60
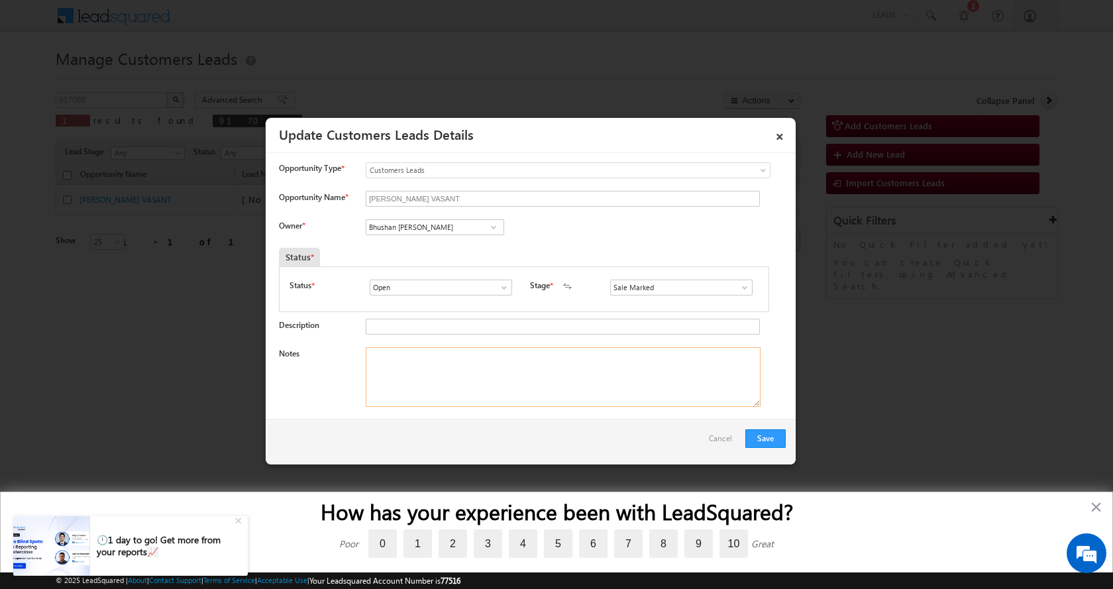
paste textarea "[PERSON_NAME]-9922944709-HOME CONSTRUCTION-LOAN -10 L-PV-20 L- REG-AGE-[DEMOGRA…"
type textarea "[PERSON_NAME]-9922944709-HOME CONSTRUCTION-LOAN -10 L-PV-20 L- REG-AGE-[DEMOGRA…"
click at [762, 435] on button "Save" at bounding box center [766, 438] width 40 height 19
